Goal: Submit feedback/report problem: Submit feedback/report problem

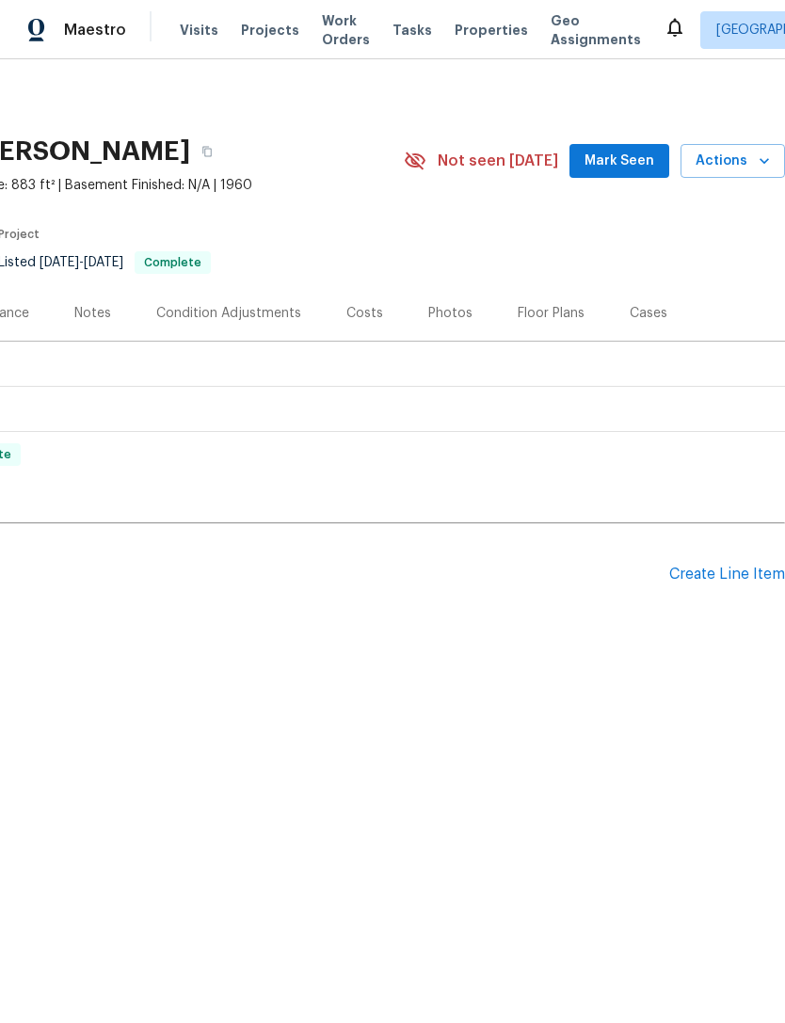
scroll to position [0, 277]
click at [742, 172] on button "Actions" at bounding box center [734, 161] width 104 height 35
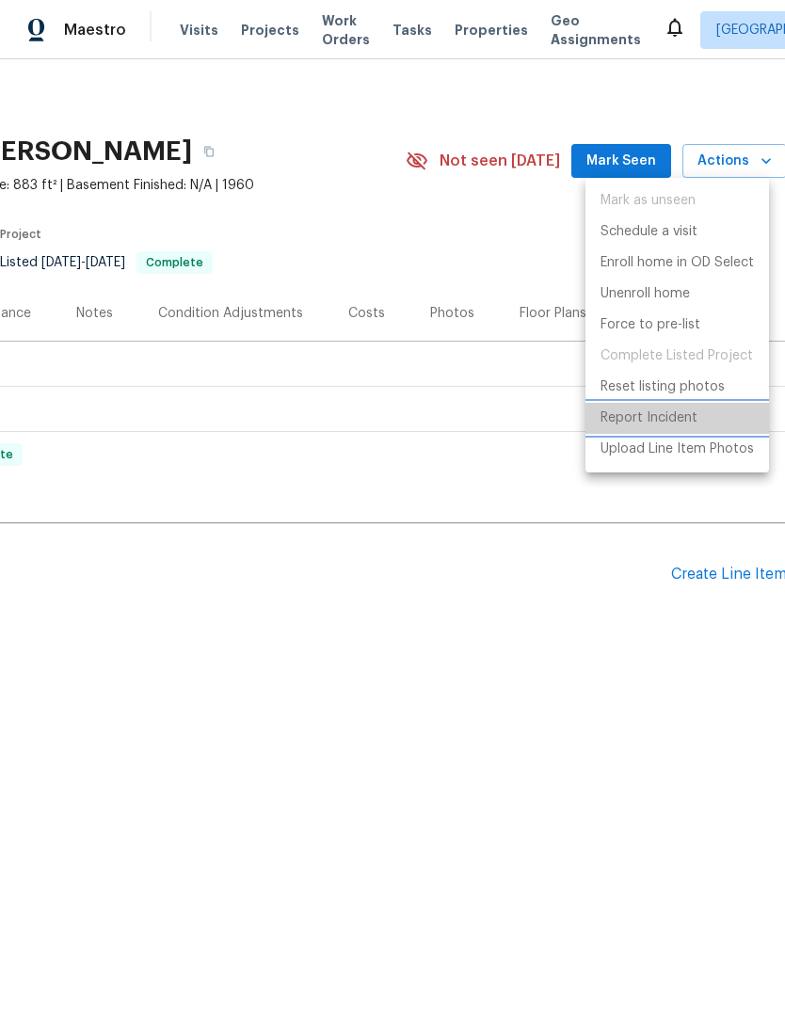
click at [676, 415] on p "Report Incident" at bounding box center [648, 418] width 97 height 20
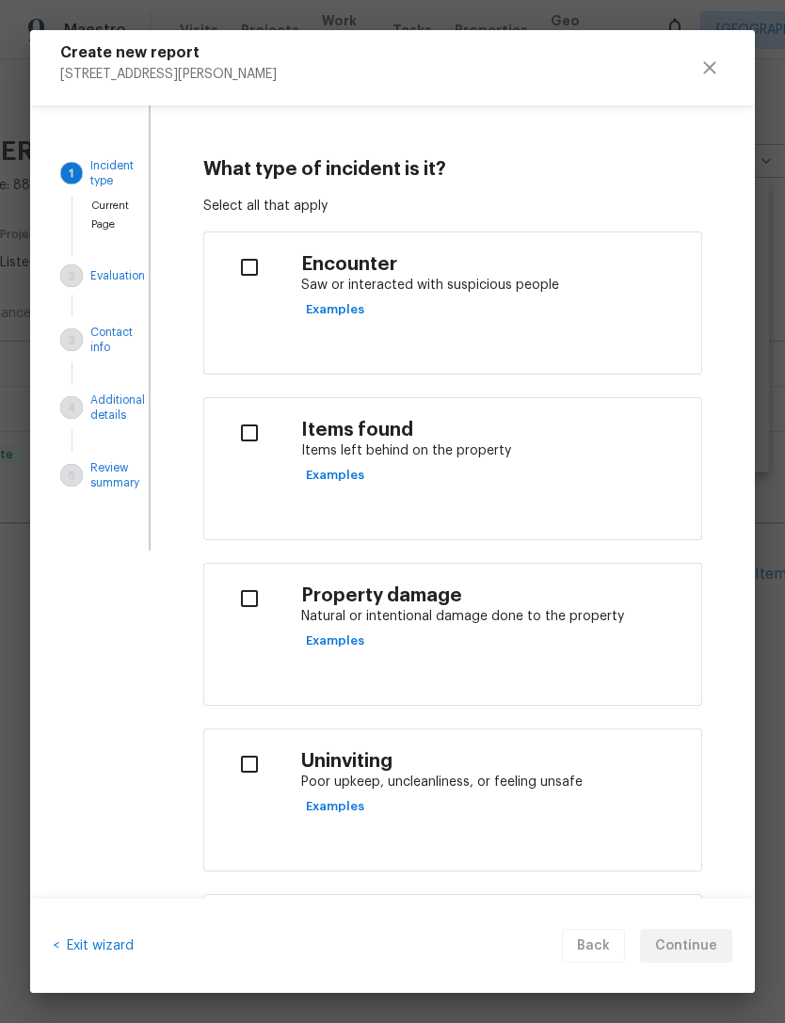
click at [441, 454] on p "Items left behind on the property" at bounding box center [493, 451] width 385 height 20
checkbox input "true"
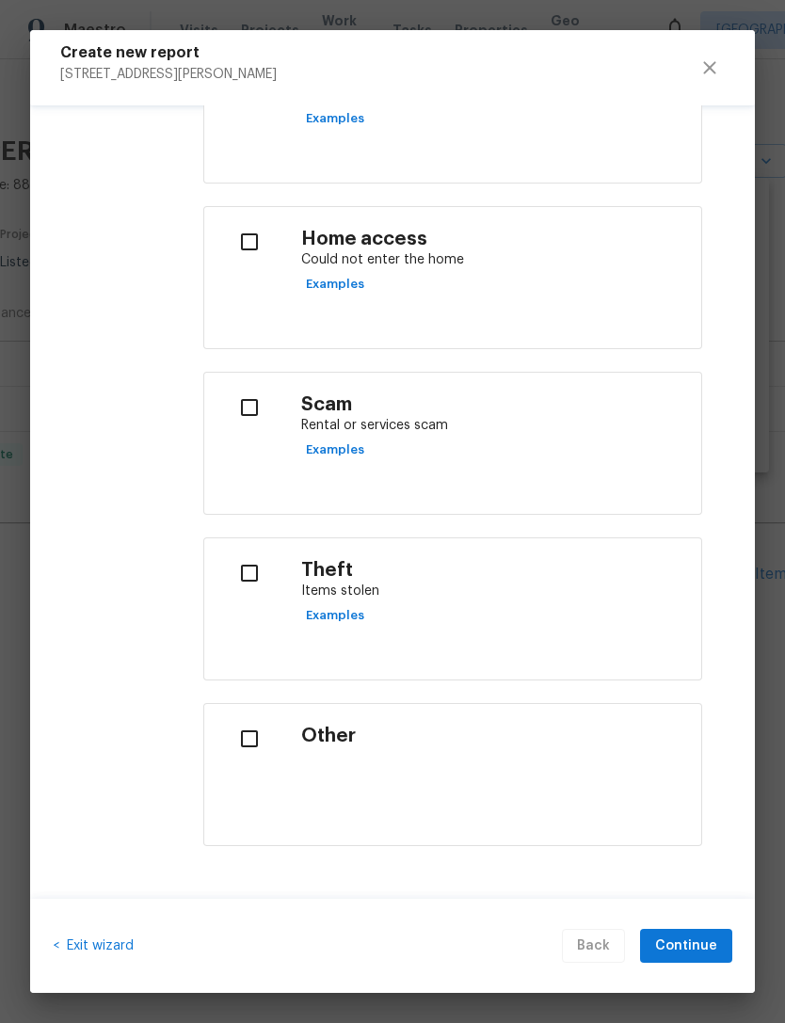
scroll to position [687, 0]
click at [701, 939] on span "Continue" at bounding box center [686, 946] width 62 height 24
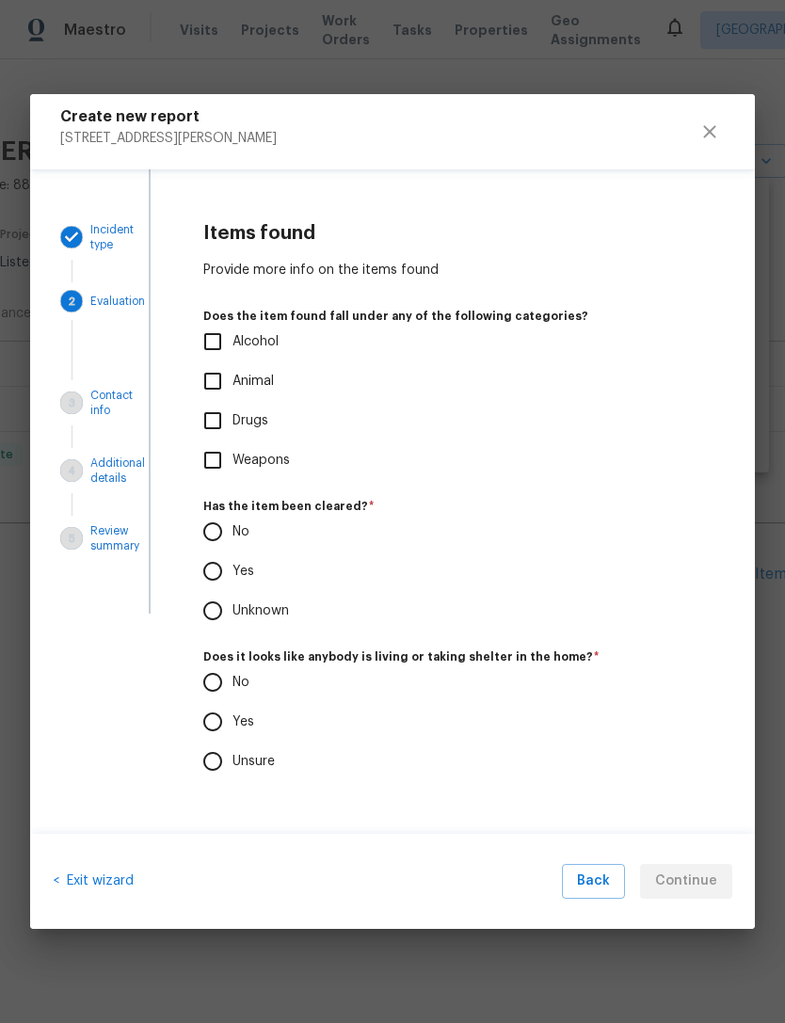
scroll to position [0, 0]
click at [217, 527] on input "No" at bounding box center [213, 532] width 40 height 40
radio input "true"
click at [214, 763] on input "Unsure" at bounding box center [213, 762] width 40 height 40
radio input "true"
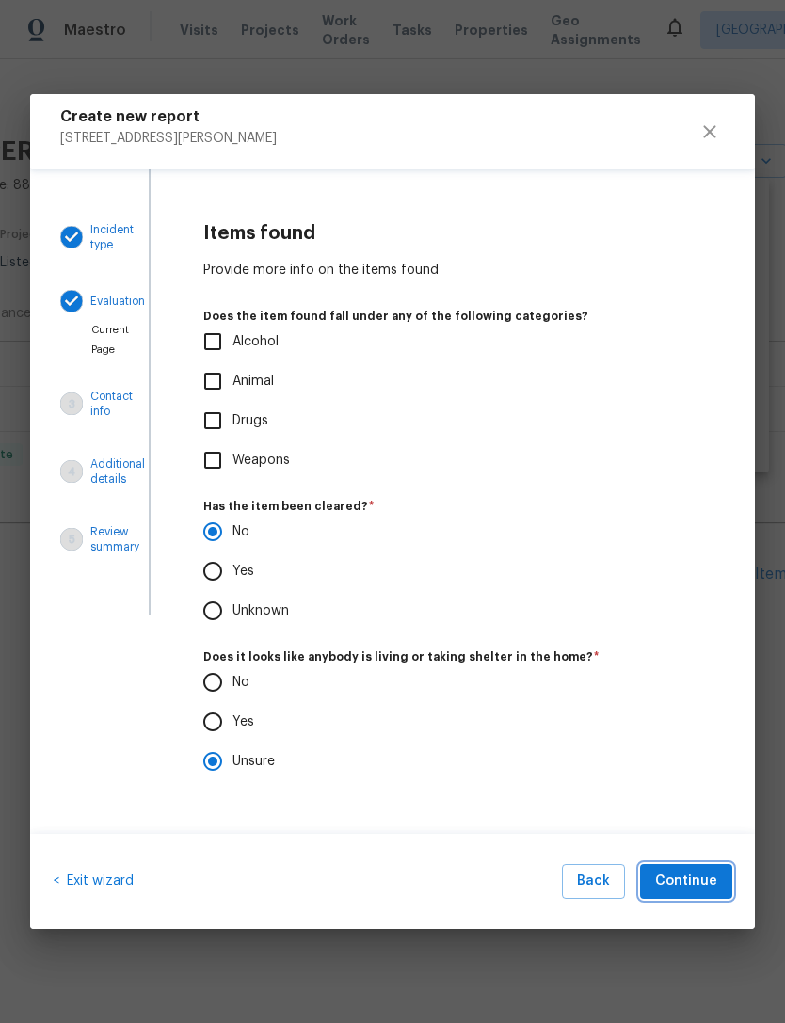
click at [694, 875] on span "Continue" at bounding box center [686, 882] width 62 height 24
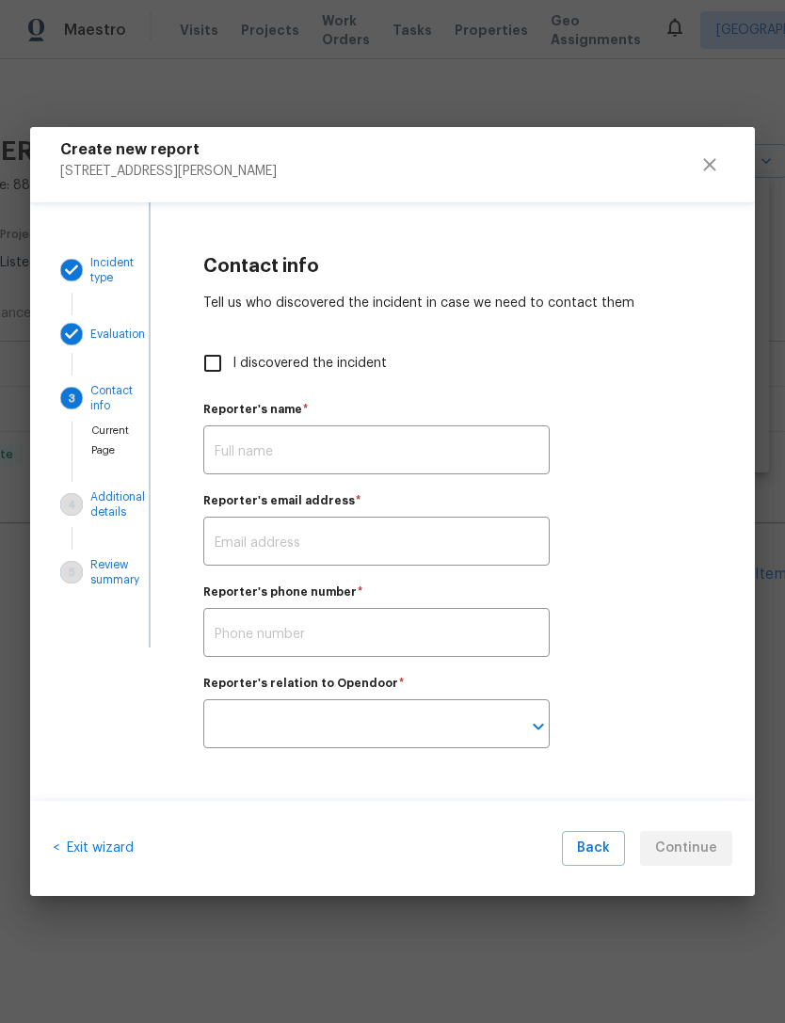
click at [214, 370] on input "I discovered the incident" at bounding box center [213, 363] width 40 height 40
checkbox input "true"
type input "[PERSON_NAME]"
type input "[PERSON_NAME][EMAIL_ADDRESS][PERSON_NAME][DOMAIN_NAME]"
type input "Opendoor employee"
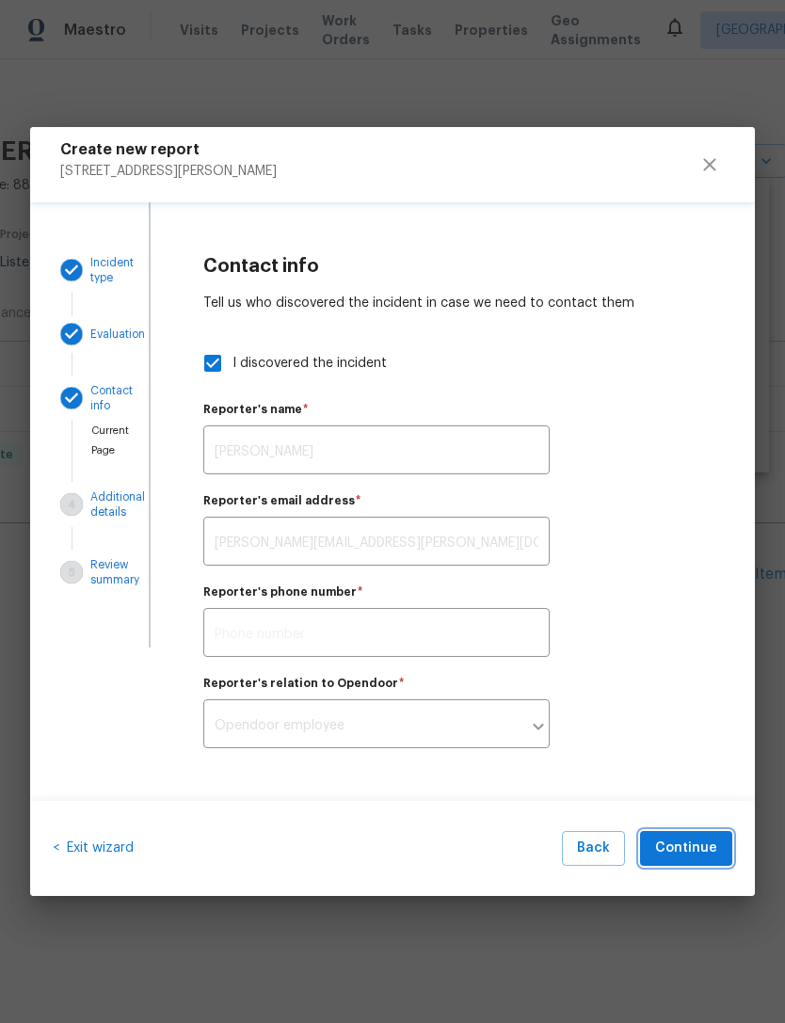
click at [689, 842] on span "Continue" at bounding box center [686, 849] width 62 height 24
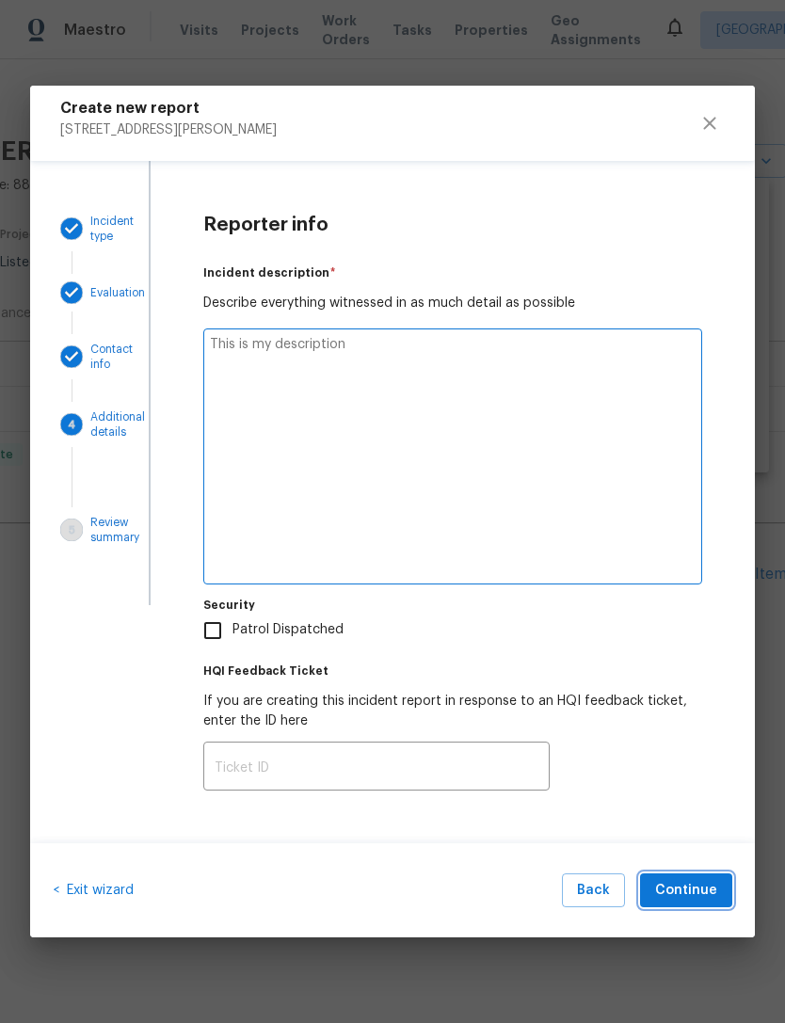
type textarea "x"
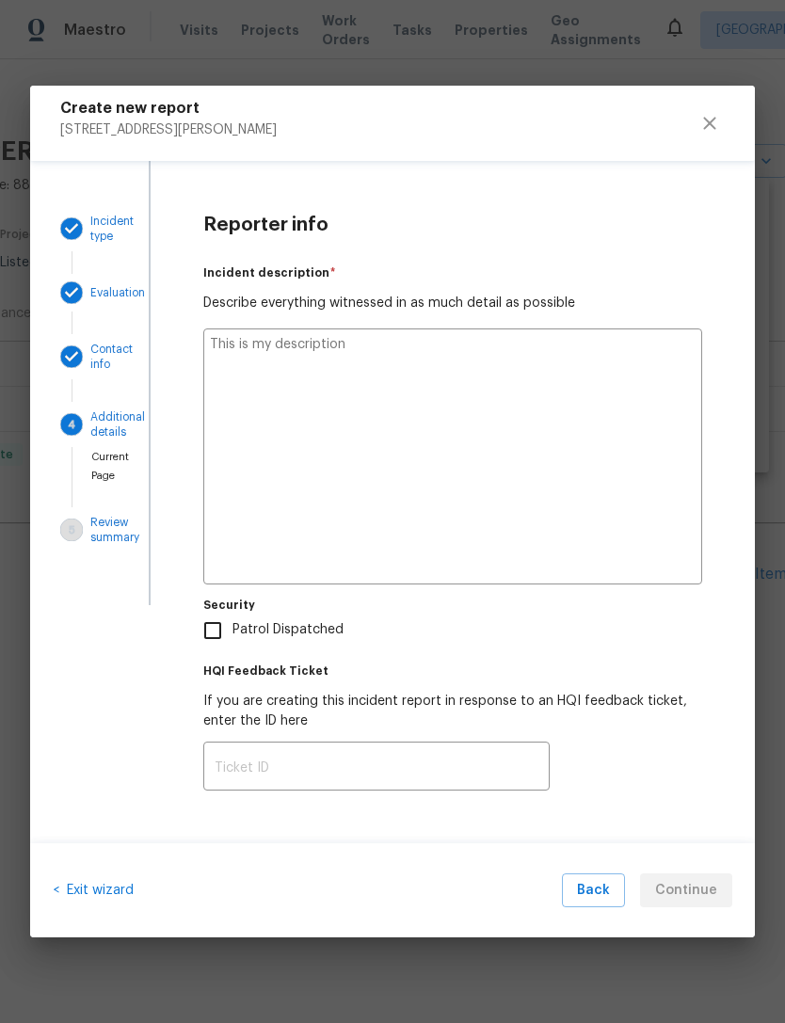
click at [585, 374] on textarea at bounding box center [452, 456] width 499 height 256
type textarea "The"
type textarea "x"
type textarea "There"
type textarea "x"
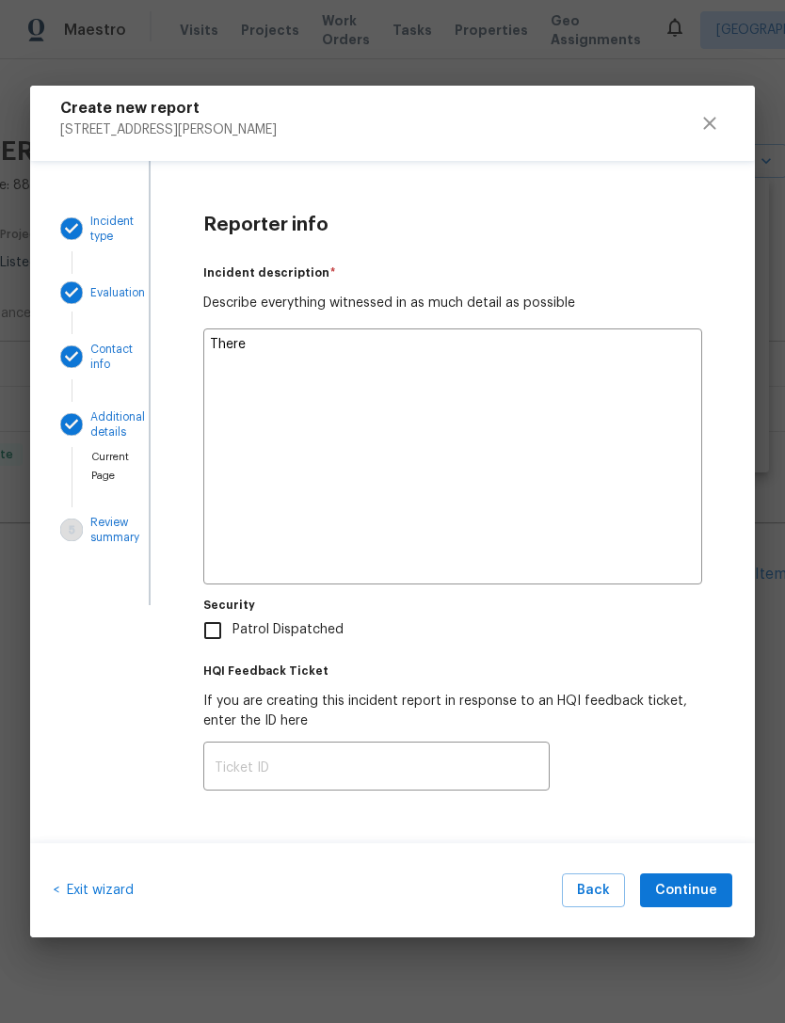
type textarea "There is"
type textarea "x"
type textarea "There is random"
type textarea "x"
type textarea "There is random de"
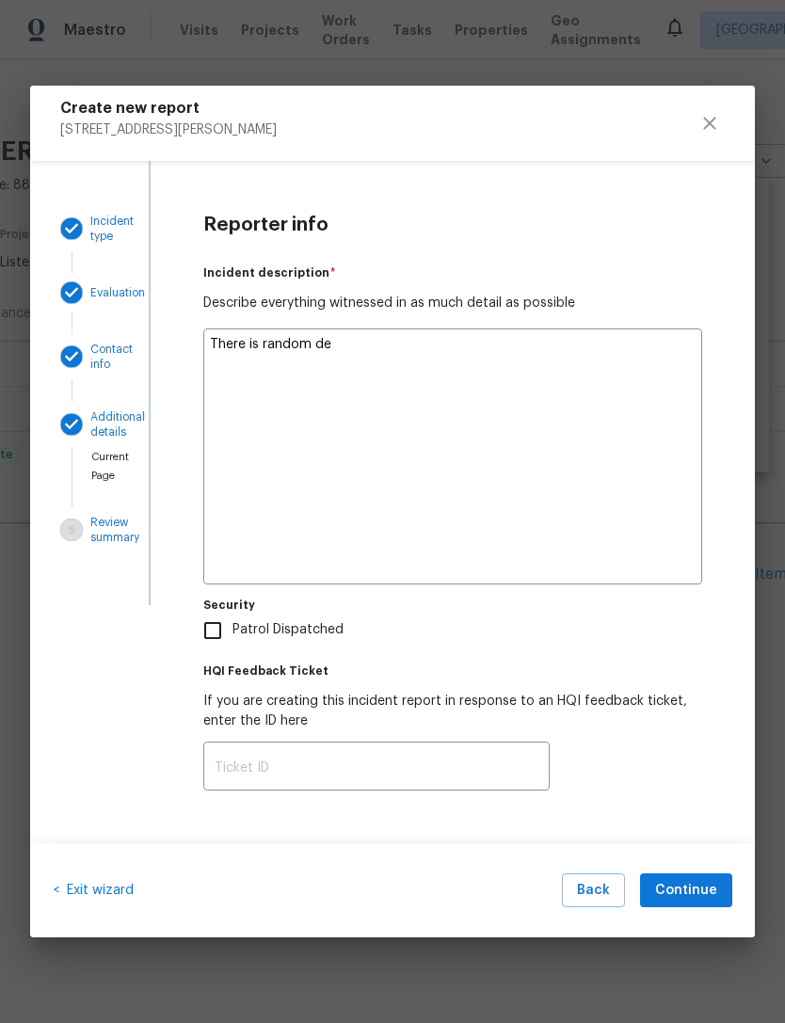
type textarea "x"
type textarea "There is random debris"
type textarea "x"
type textarea "There is random debris in a sleeping"
type textarea "x"
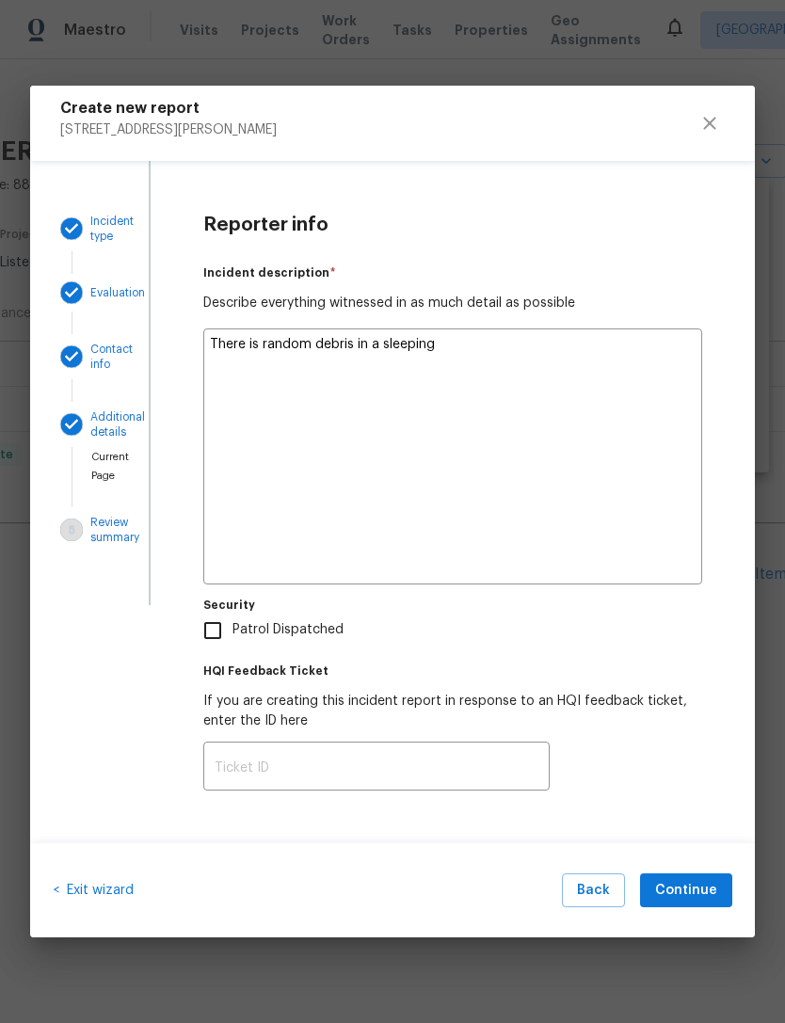
type textarea "There is random debris in a sleeping mat"
type textarea "x"
type textarea "There is random debris in a sleeping mat like"
type textarea "x"
type textarea "There is random debris in a sleeping mat like somebody"
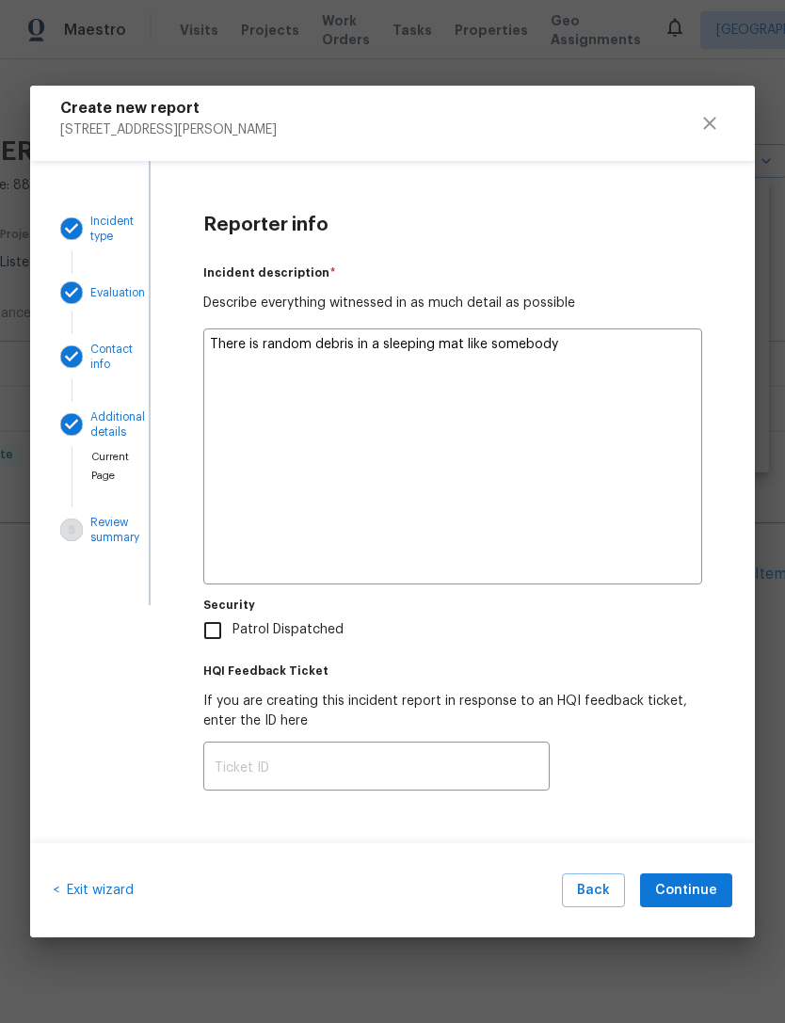
type textarea "x"
type textarea "There is random debris in a sleeping mat like somebody is taking"
type textarea "x"
type textarea "There is random debris in a sleeping mat like somebody is taking shelter in"
type textarea "x"
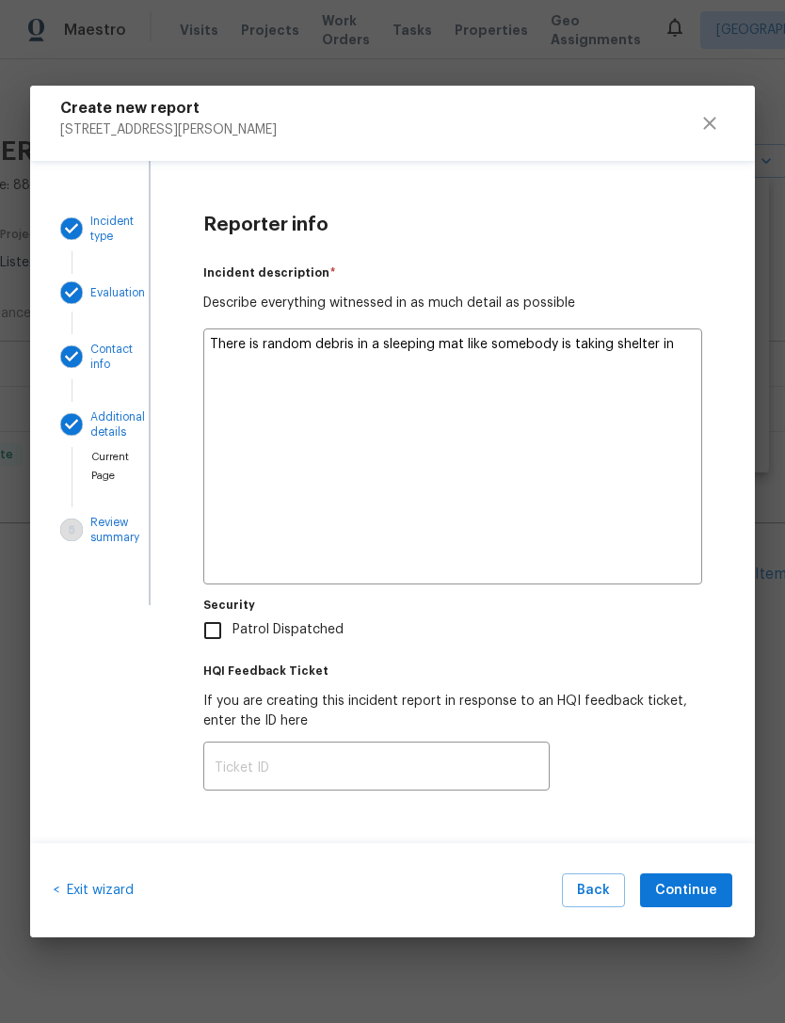
type textarea "There is random debris in a sleeping mat like somebody is taking shelter in the…"
type textarea "x"
type textarea "There is random debris in a sleeping mat like somebody is taking shelter in the…"
type textarea "x"
type textarea "There is random debris in a sleeping mat like somebody is taking shelter in the…"
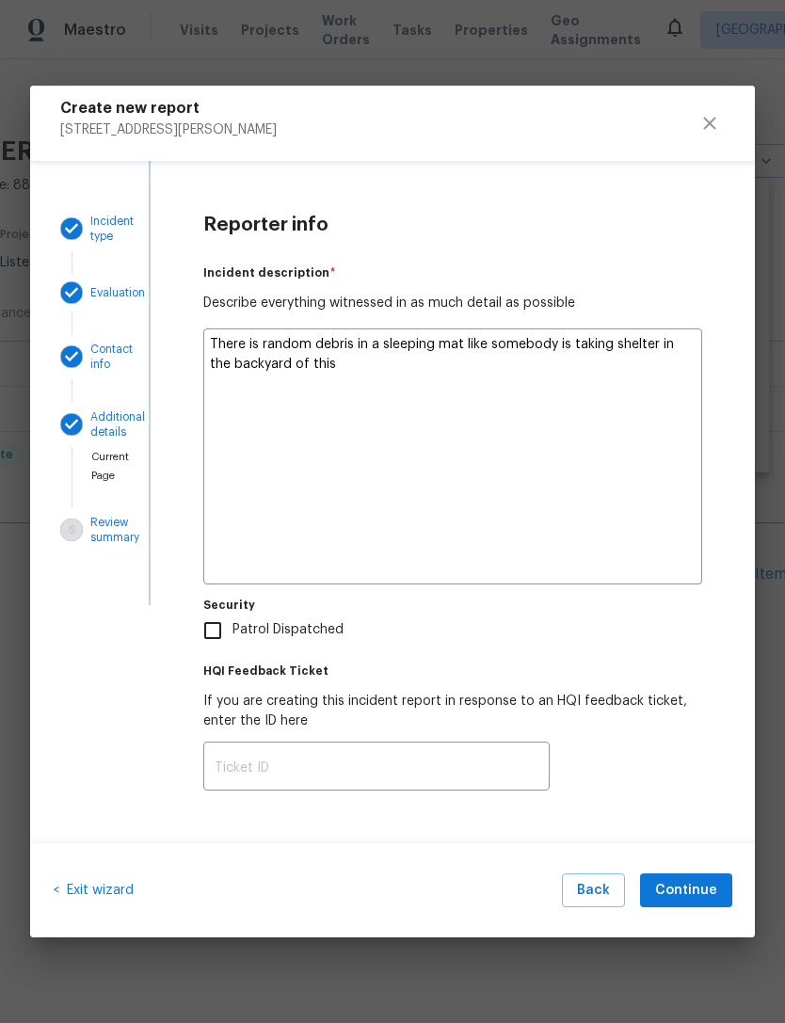
type textarea "x"
type textarea "There is random debris in a sleeping mat like somebody is taking shelter in the…"
type textarea "x"
type textarea "There is random debris in a sleeping mat like somebody is taking shelter in the…"
type textarea "x"
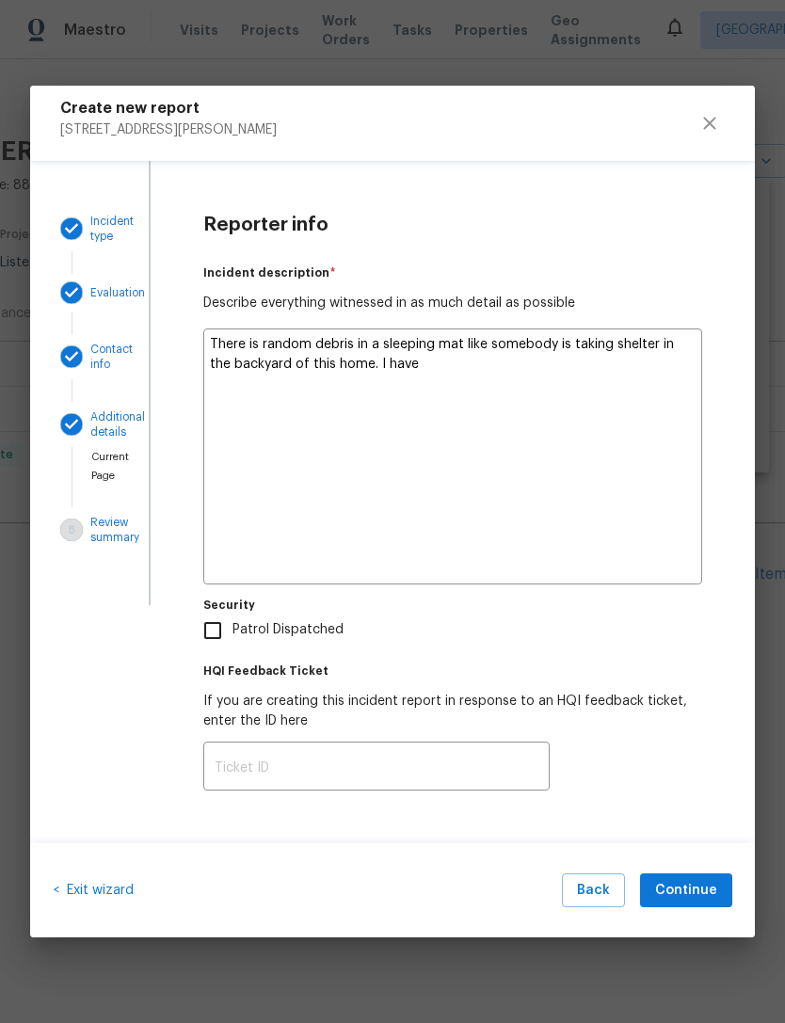
type textarea "There is random debris in a sleeping mat like somebody is taking shelter in the…"
type textarea "x"
type textarea "There is random debris in a sleeping mat like somebody is taking shelter in the…"
type textarea "x"
type textarea "There is random debris in a sleeping mat like somebody is taking shelter in the…"
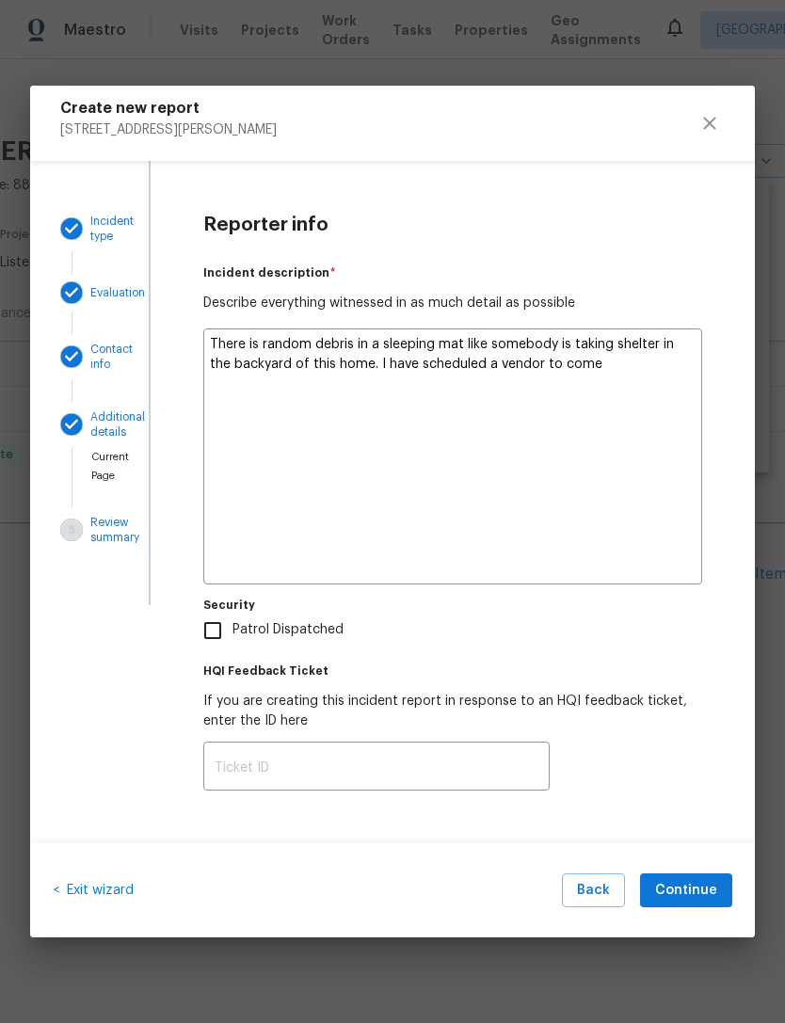
type textarea "x"
type textarea "There is random debris in a sleeping mat like somebody is taking shelter in the…"
type textarea "x"
type textarea "There is random debris in a sleeping mat like somebody is taking shelter in the…"
type textarea "x"
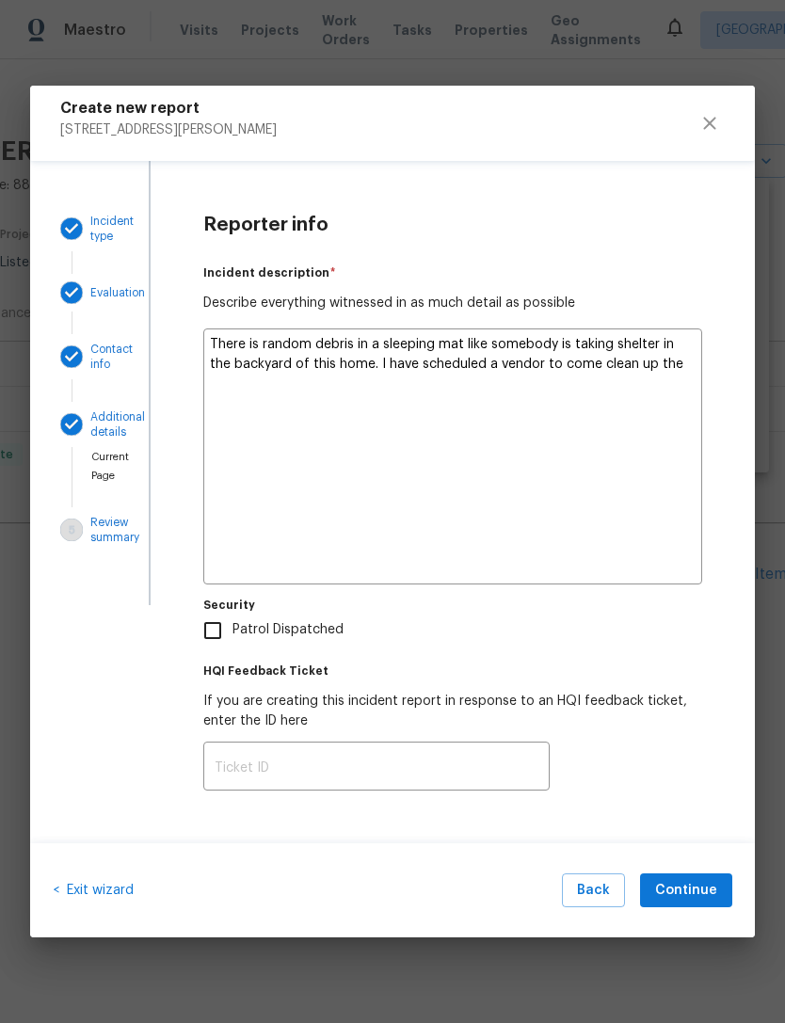
type textarea "There is random debris in a sleeping mat like somebody is taking shelter in the…"
type textarea "x"
type textarea "There is random debris in a sleeping mat like somebody is taking shelter in the…"
type textarea "x"
type textarea "There is random debris in a sleeping mat like somebody is taking shelter in the…"
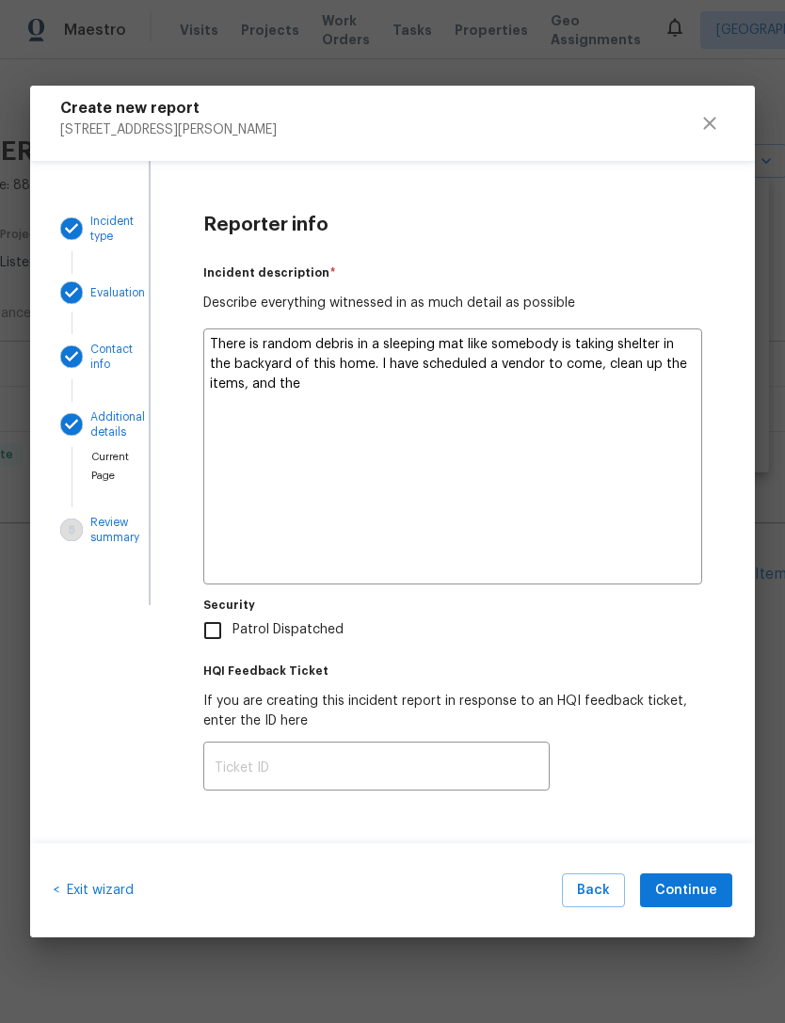
type textarea "x"
type textarea "There is random debris in a sleeping mat like somebody is taking shelter in the…"
type textarea "x"
type textarea "There is random debris in a sleeping mat like somebody is taking shelter in the…"
type textarea "x"
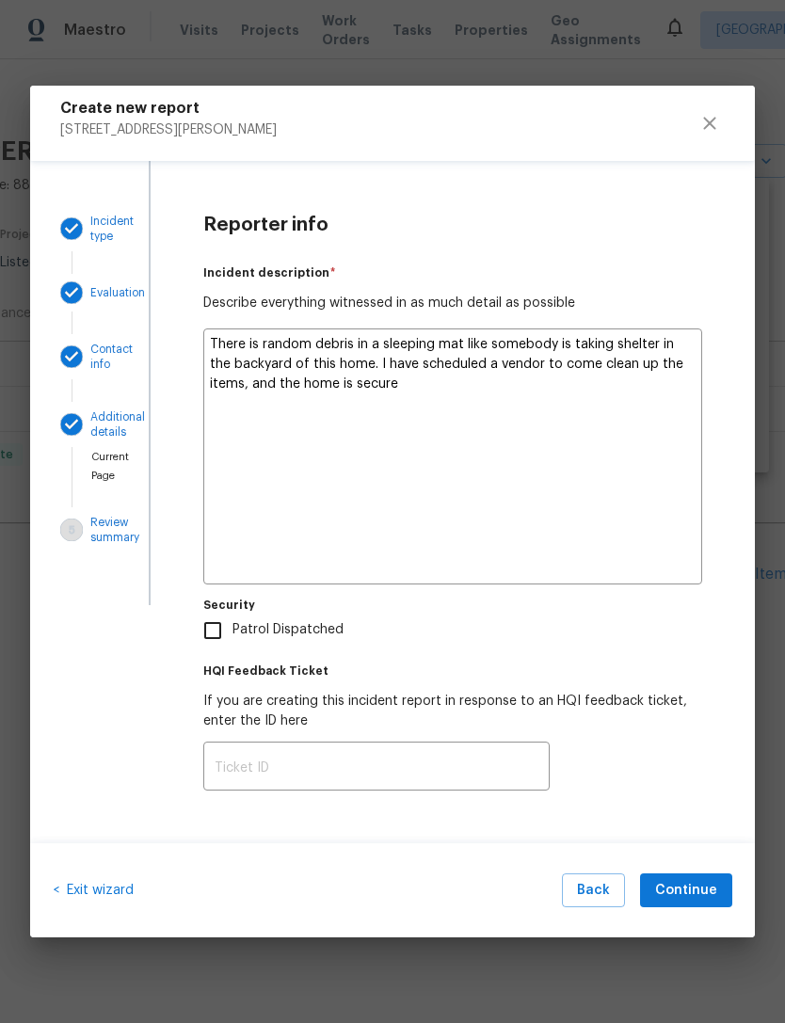
type textarea "There is random debris in a sleeping mat like somebody is taking shelter in the…"
type textarea "x"
type textarea "There is random debris in a sleeping mat like somebody is taking shelter in the…"
type textarea "x"
type textarea "There is random debris in a sleeping mat like somebody is taking shelter in the…"
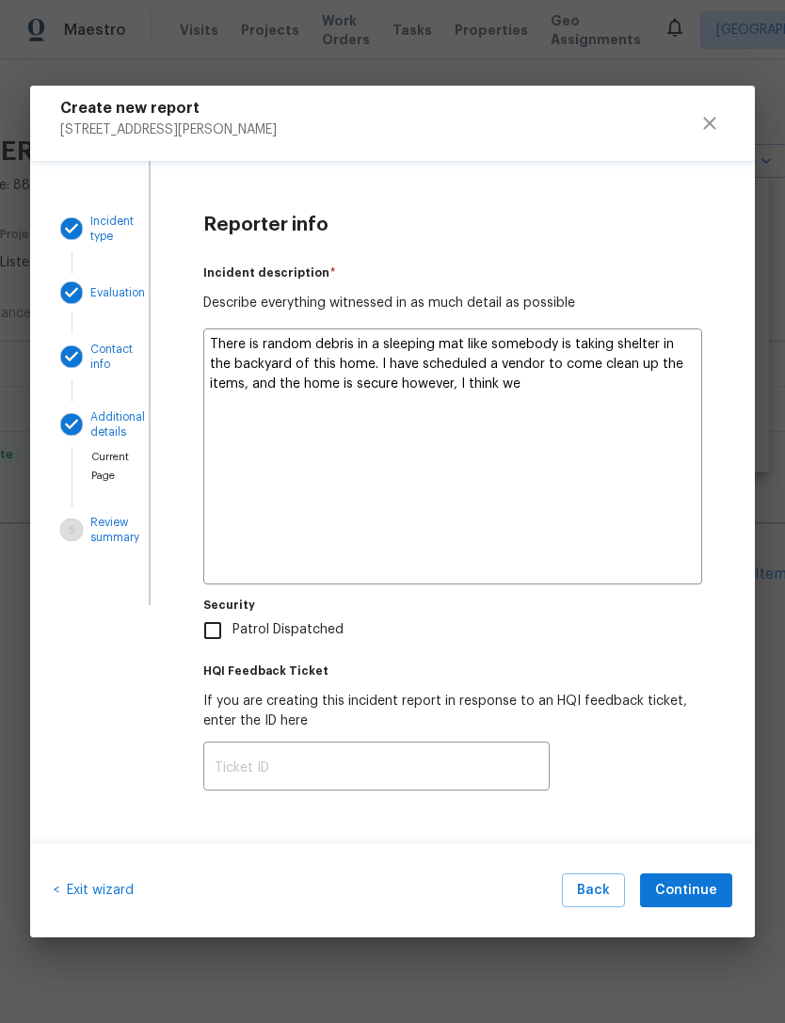
type textarea "x"
type textarea "There is random debris in a sleeping mat like somebody is taking shelter in the…"
type textarea "x"
type textarea "There is random debris in a sleeping mat like somebody is taking shelter in the…"
type textarea "x"
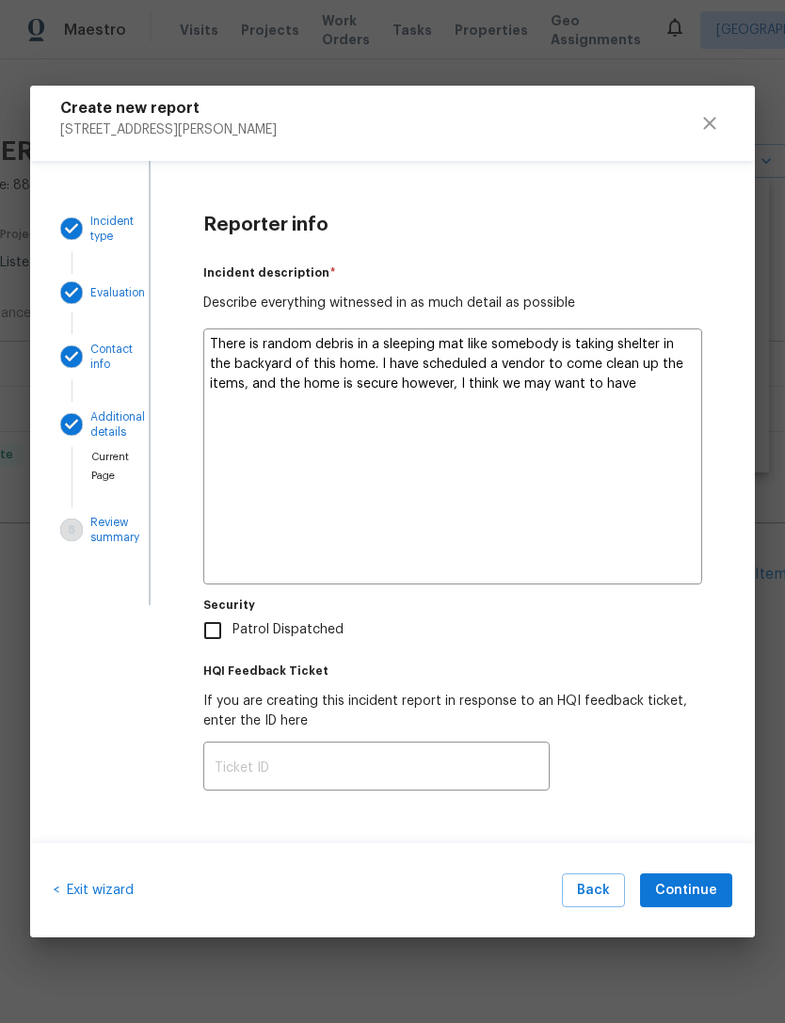
type textarea "There is random debris in a sleeping mat like somebody is taking shelter in the…"
type textarea "x"
type textarea "There is random debris in a sleeping mat like somebody is taking shelter in the…"
type textarea "x"
type textarea "There is random debris in a sleeping mat like somebody is taking shelter in the…"
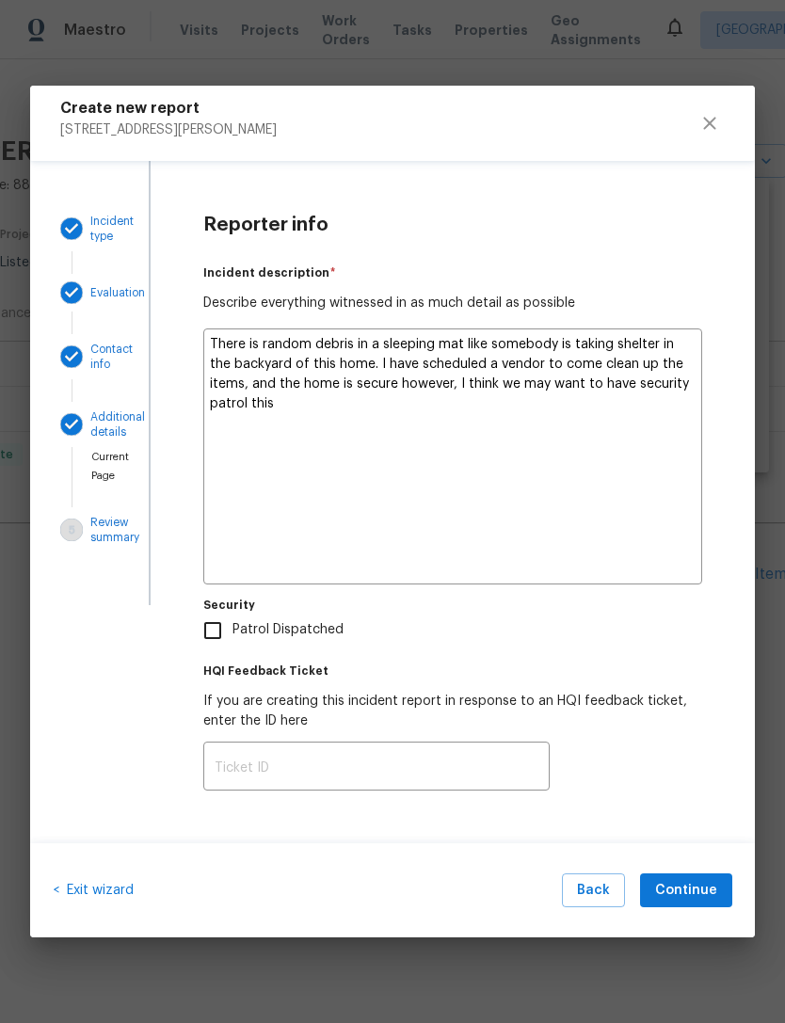
type textarea "x"
type textarea "There is random debris in a sleeping mat like somebody is taking shelter in the…"
type textarea "x"
type textarea "There is random debris in a sleeping mat like somebody is taking shelter in the…"
type textarea "x"
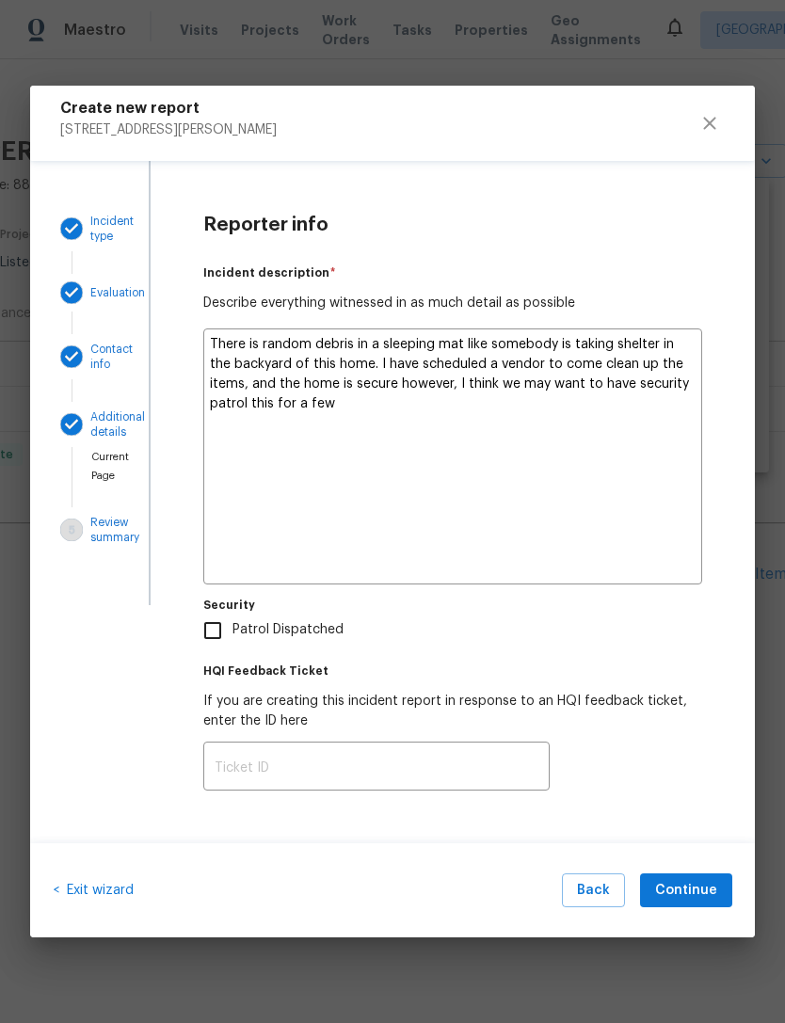
type textarea "There is random debris in a sleeping mat like somebody is taking shelter in the…"
type textarea "x"
type textarea "There is random debris in a sleeping mat like somebody is taking shelter in the…"
type textarea "x"
type textarea "There is random debris in a sleeping mat like somebody is taking shelter in the…"
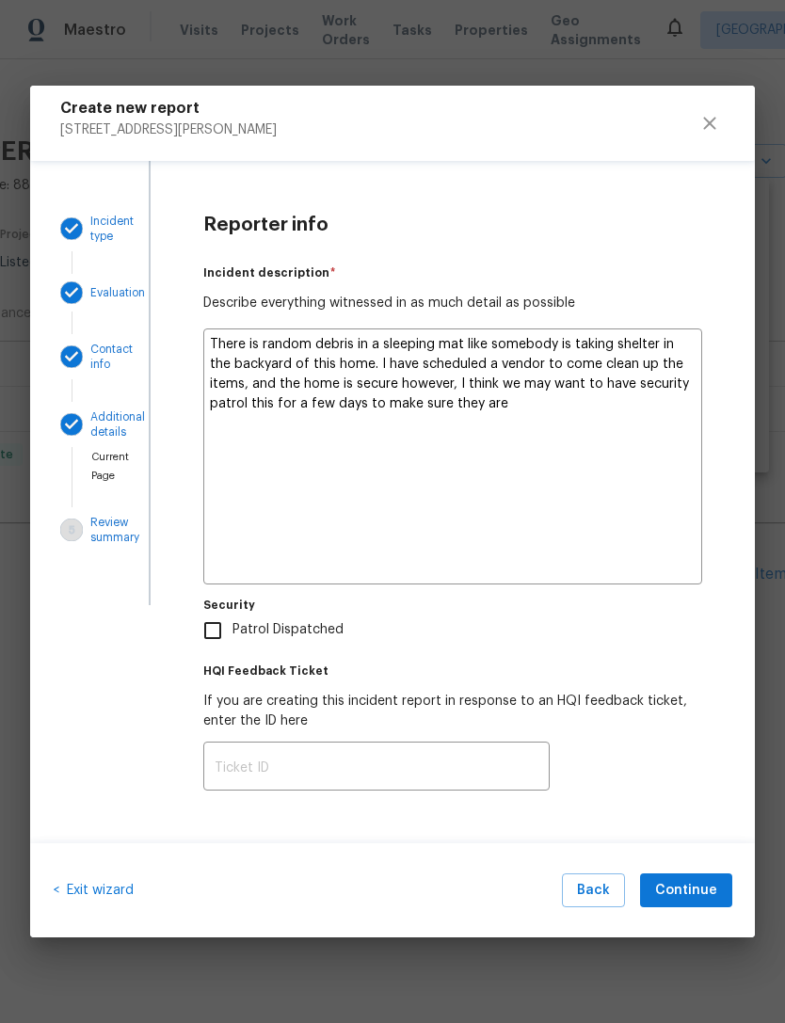
type textarea "x"
type textarea "There is random debris in a sleeping mat like somebody is taking shelter in the…"
type textarea "x"
type textarea "There is random debris in a sleeping mat like somebody is taking shelter in the…"
type textarea "x"
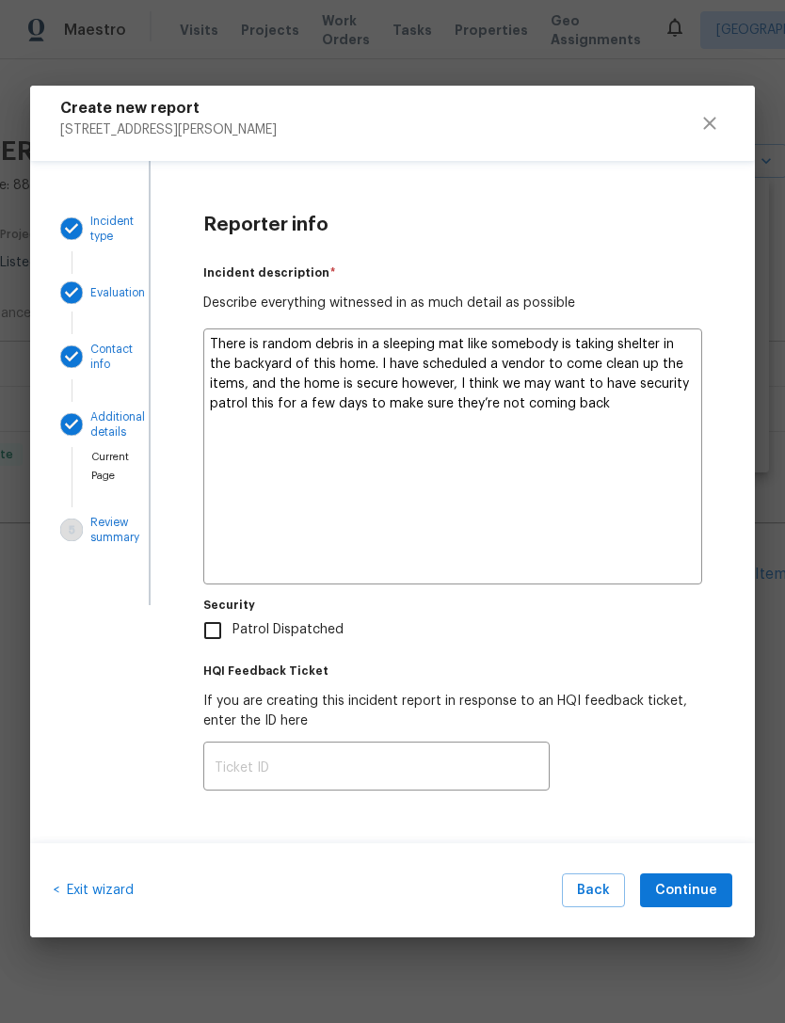
type textarea "There is random debris in a sleeping mat like somebody is taking shelter in the…"
type textarea "x"
click at [371, 340] on textarea "There is random debris in a sleeping mat like somebody is taking shelter in the…" at bounding box center [452, 456] width 499 height 256
type textarea "There is random debris ina sleeping mat like somebody is taking shelter in the …"
type textarea "x"
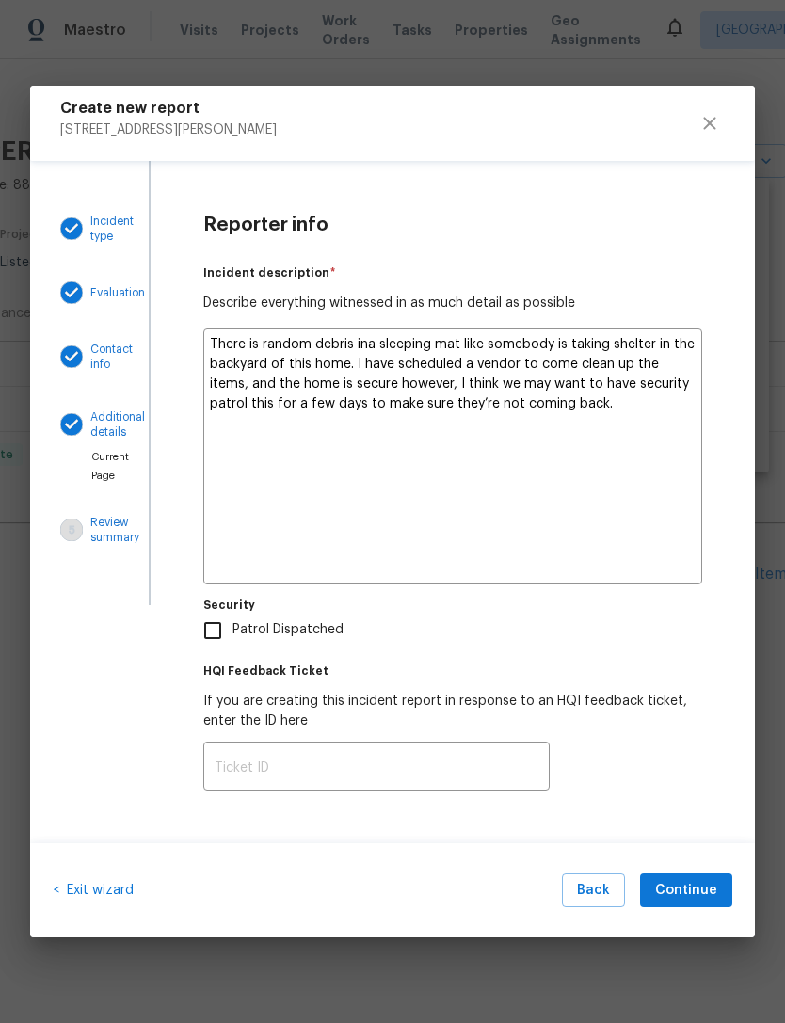
type textarea "There is random debris ia sleeping mat like somebody is taking shelter in the b…"
type textarea "x"
type textarea "There is random debris a sleeping mat like somebody is taking shelter in the ba…"
type textarea "x"
type textarea "There is random debris aa sleeping mat like somebody is taking shelter in the b…"
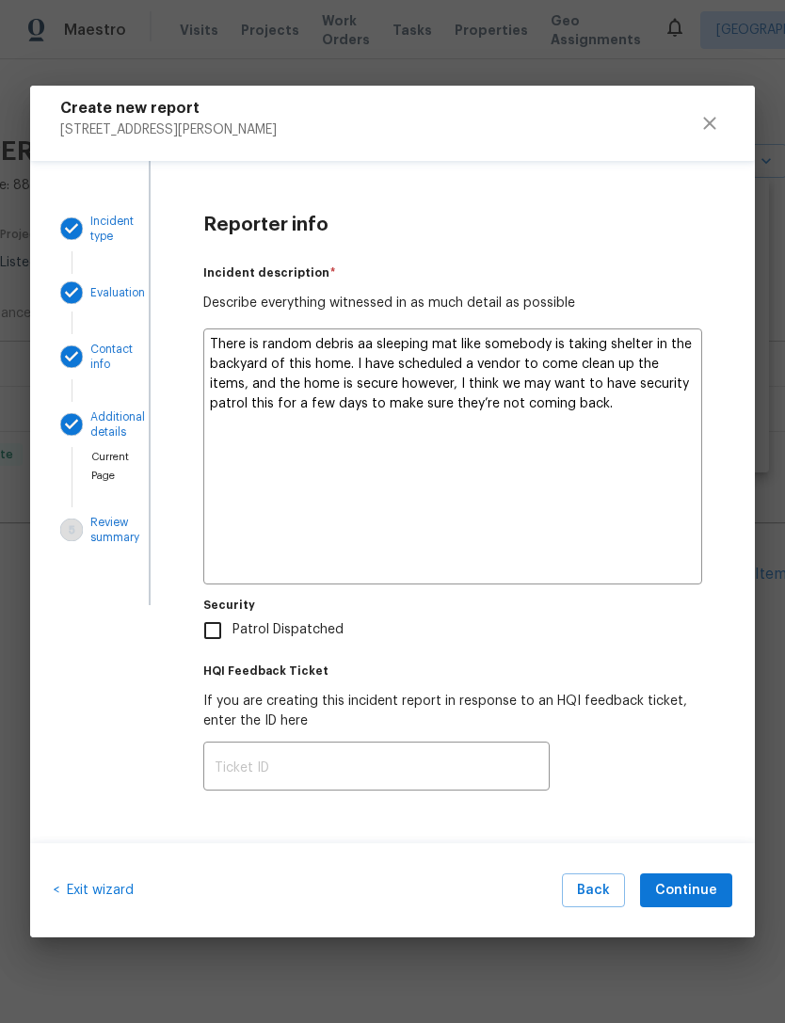
type textarea "x"
type textarea "There is random debris [PERSON_NAME] sleeping mat like somebody is taking shelt…"
type textarea "x"
type textarea "There is random debris anda sleeping mat like somebody is taking shelter in the…"
type textarea "x"
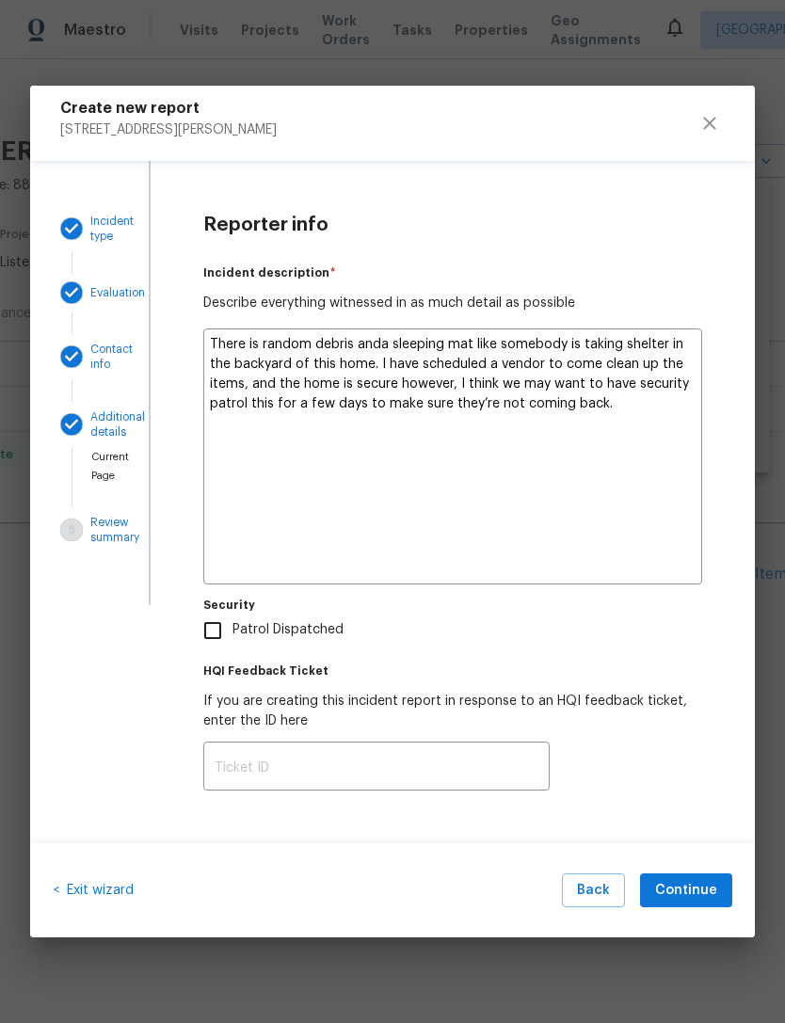
type textarea "There is random debris and a sleeping mat like somebody is taking shelter in th…"
type textarea "x"
click at [662, 509] on textarea "There is random debris and a sleeping mat like somebody is taking shelter in th…" at bounding box center [452, 456] width 499 height 256
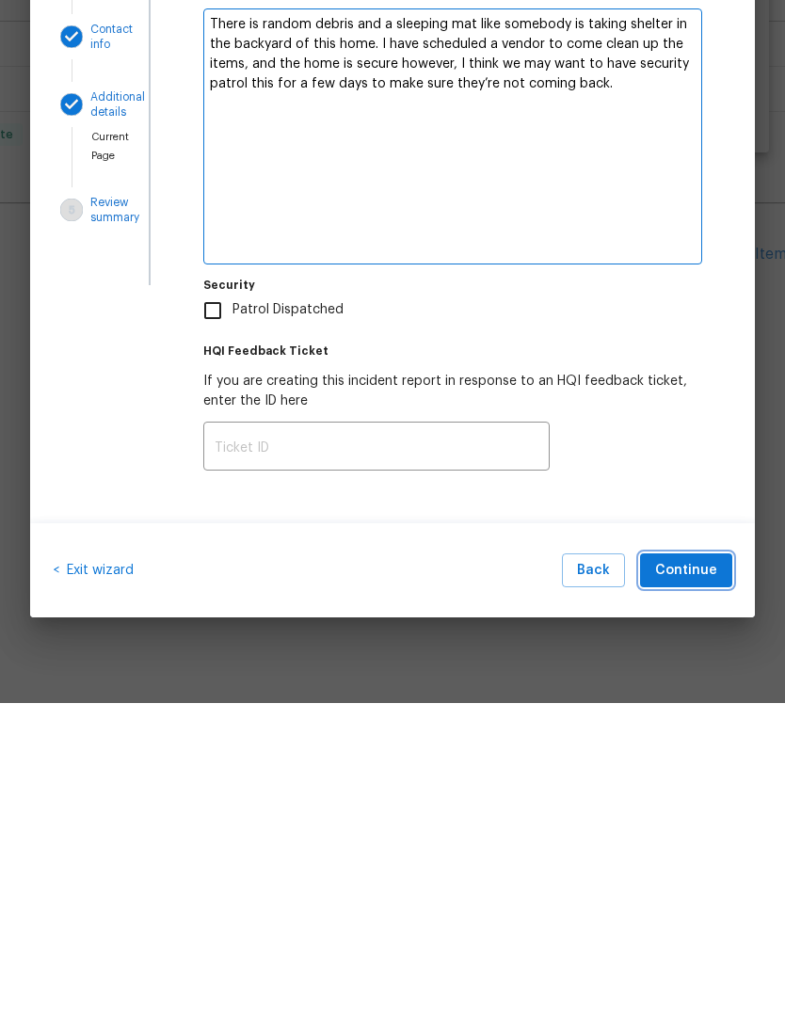
click at [706, 879] on span "Continue" at bounding box center [686, 891] width 62 height 24
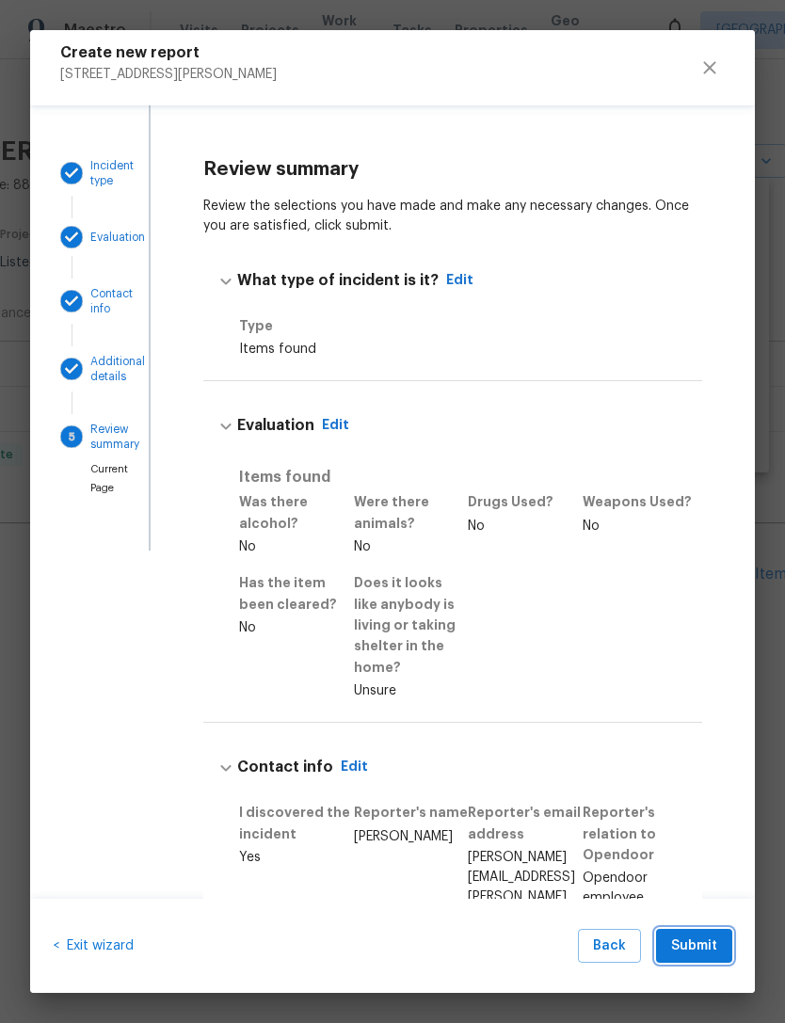
click at [704, 946] on span "Submit" at bounding box center [694, 946] width 46 height 24
